Goal: Navigation & Orientation: Go to known website

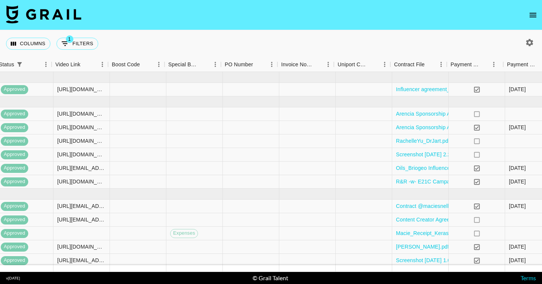
scroll to position [0, 779]
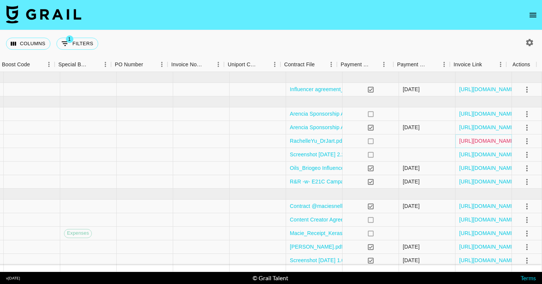
click at [469, 142] on link "https://in.xero.com/ffdUVoTDitTZiTVofH3T684Ybfb1CSeHGUa2ySop" at bounding box center [487, 141] width 57 height 8
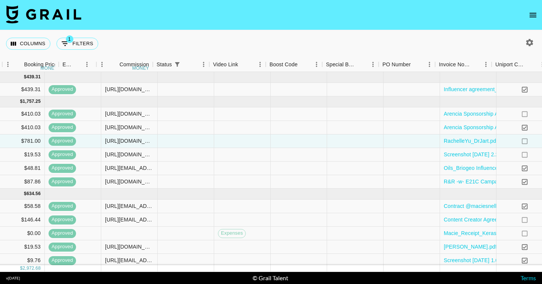
scroll to position [0, 510]
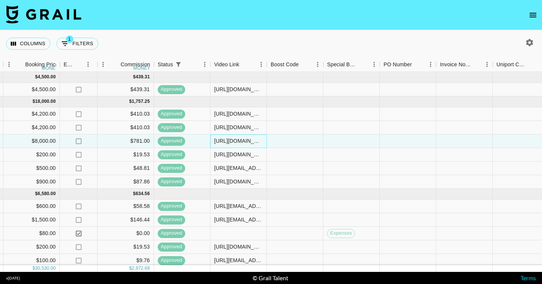
click at [220, 143] on div "https://www.instagram.com/p/DMGmZcohoJA/?hl=en" at bounding box center [238, 141] width 49 height 8
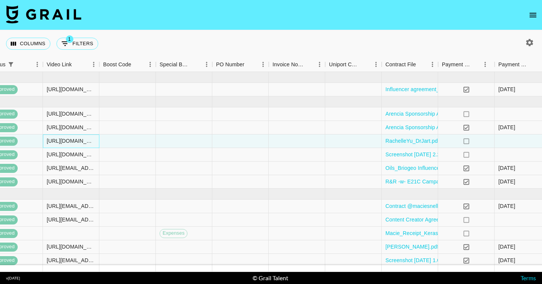
scroll to position [0, 779]
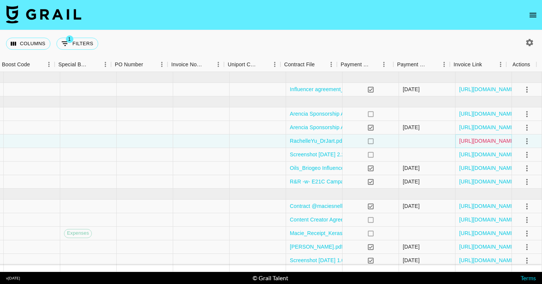
click at [476, 142] on link "https://in.xero.com/ffdUVoTDitTZiTVofH3T684Ybfb1CSeHGUa2ySop" at bounding box center [487, 141] width 57 height 8
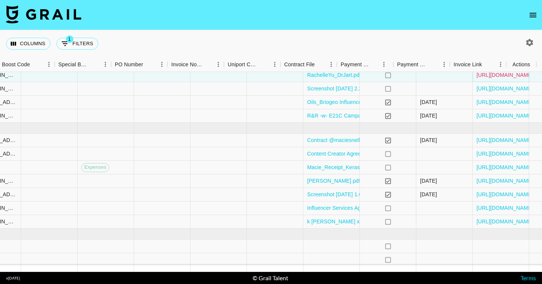
scroll to position [66, 779]
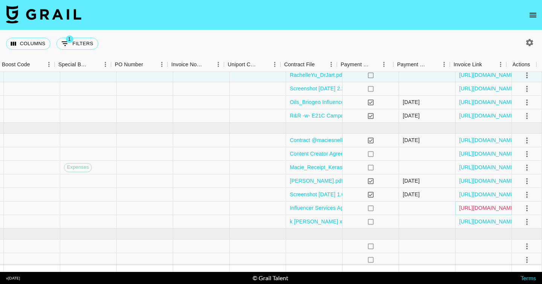
click at [478, 209] on link "https://in.xero.com/BVeGntPCJU6kb3ntULyLUdxFJ9YBHzw4RVxWIjXQ" at bounding box center [487, 208] width 57 height 8
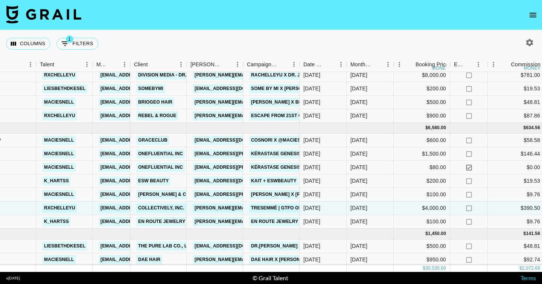
scroll to position [73, 120]
